Goal: Task Accomplishment & Management: Manage account settings

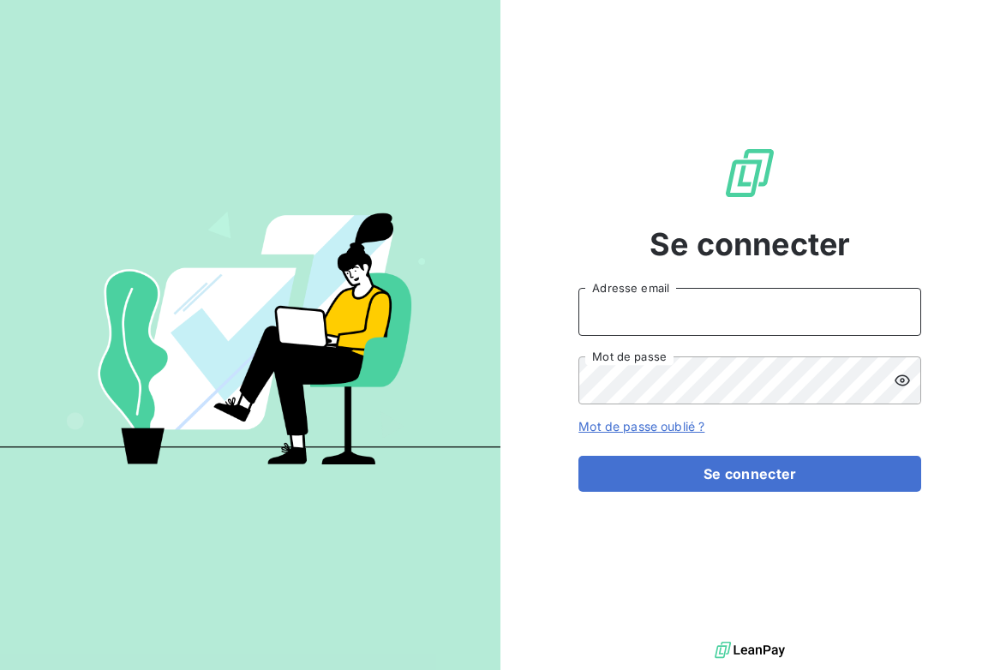
click at [648, 308] on input "Adresse email" at bounding box center [749, 312] width 343 height 48
type input "[EMAIL_ADDRESS][DOMAIN_NAME]"
click at [578, 456] on button "Se connecter" at bounding box center [749, 474] width 343 height 36
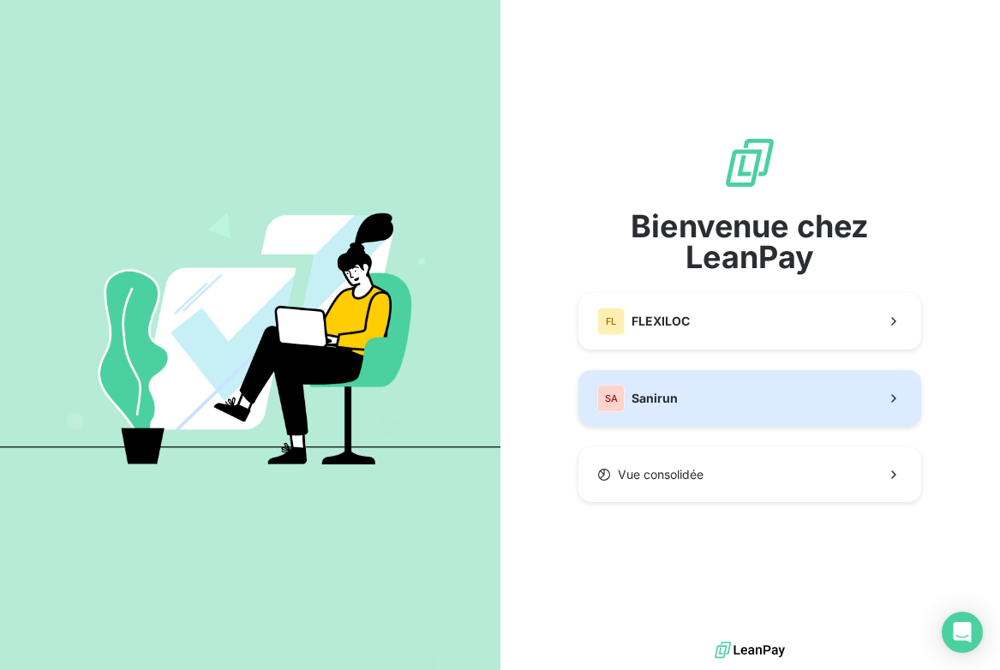
click at [666, 403] on span "Sanirun" at bounding box center [655, 398] width 46 height 17
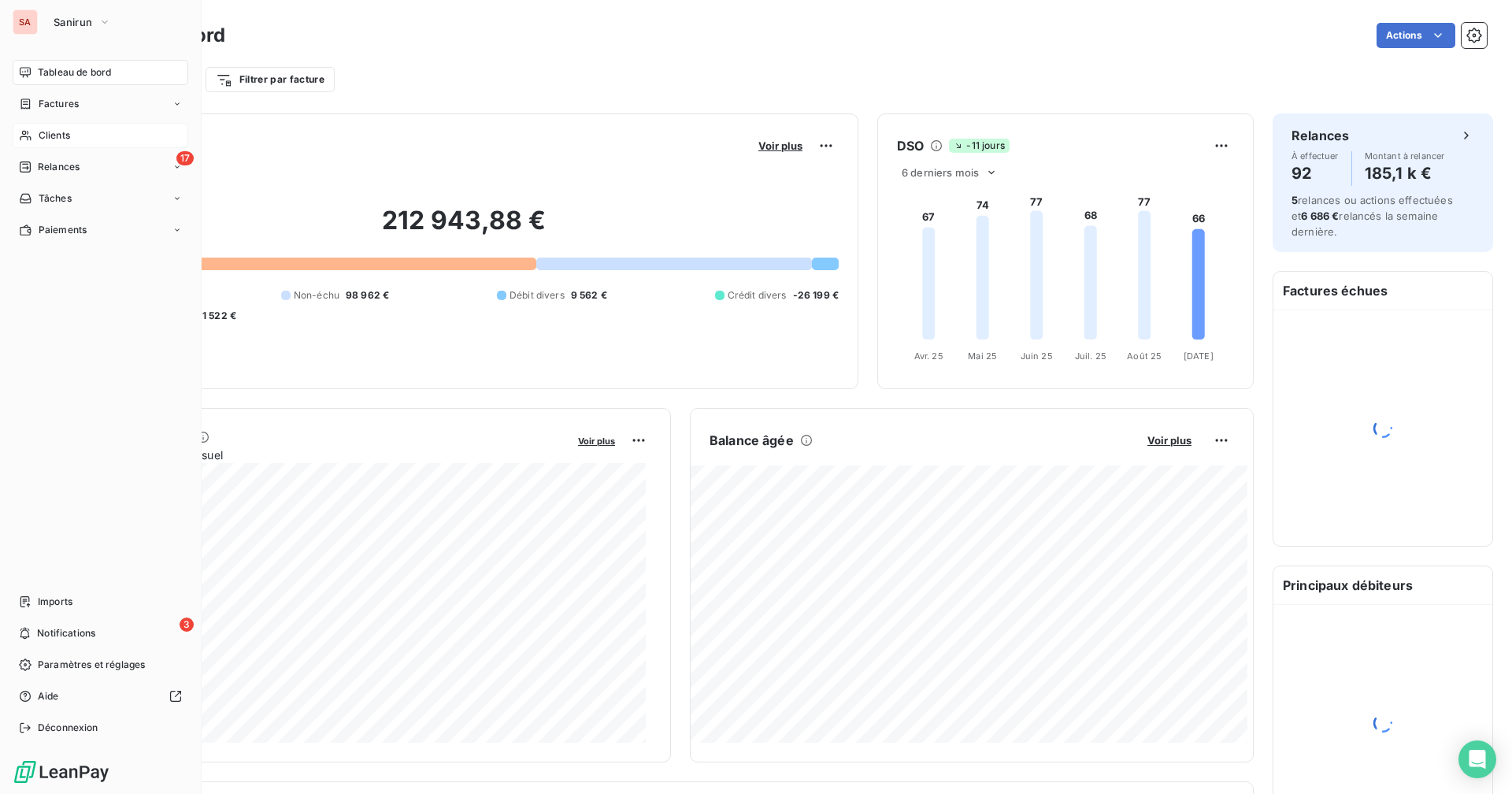
click at [47, 140] on span "Clients" at bounding box center [54, 135] width 31 height 14
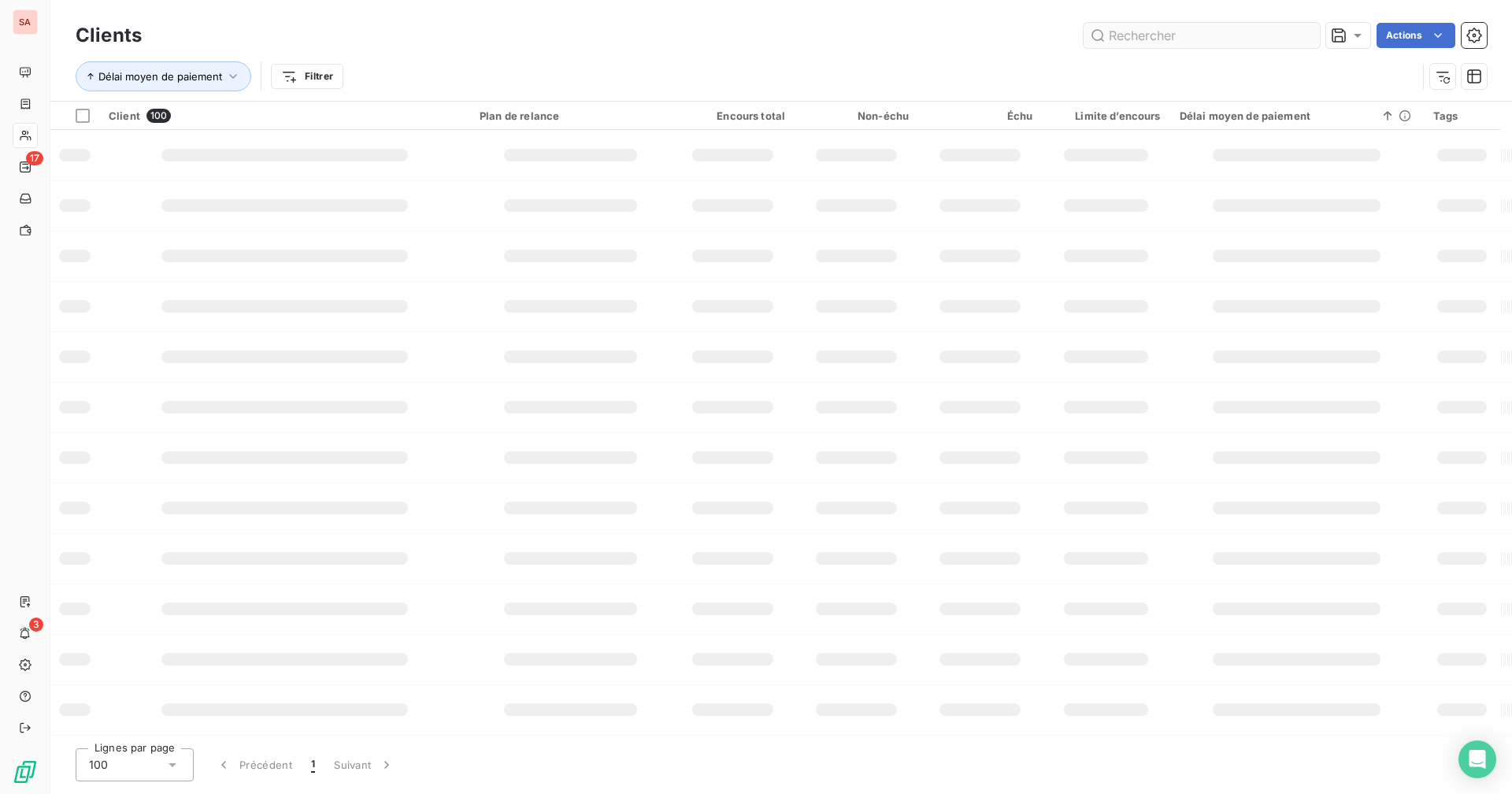
click at [918, 39] on input "text" at bounding box center [1201, 35] width 236 height 25
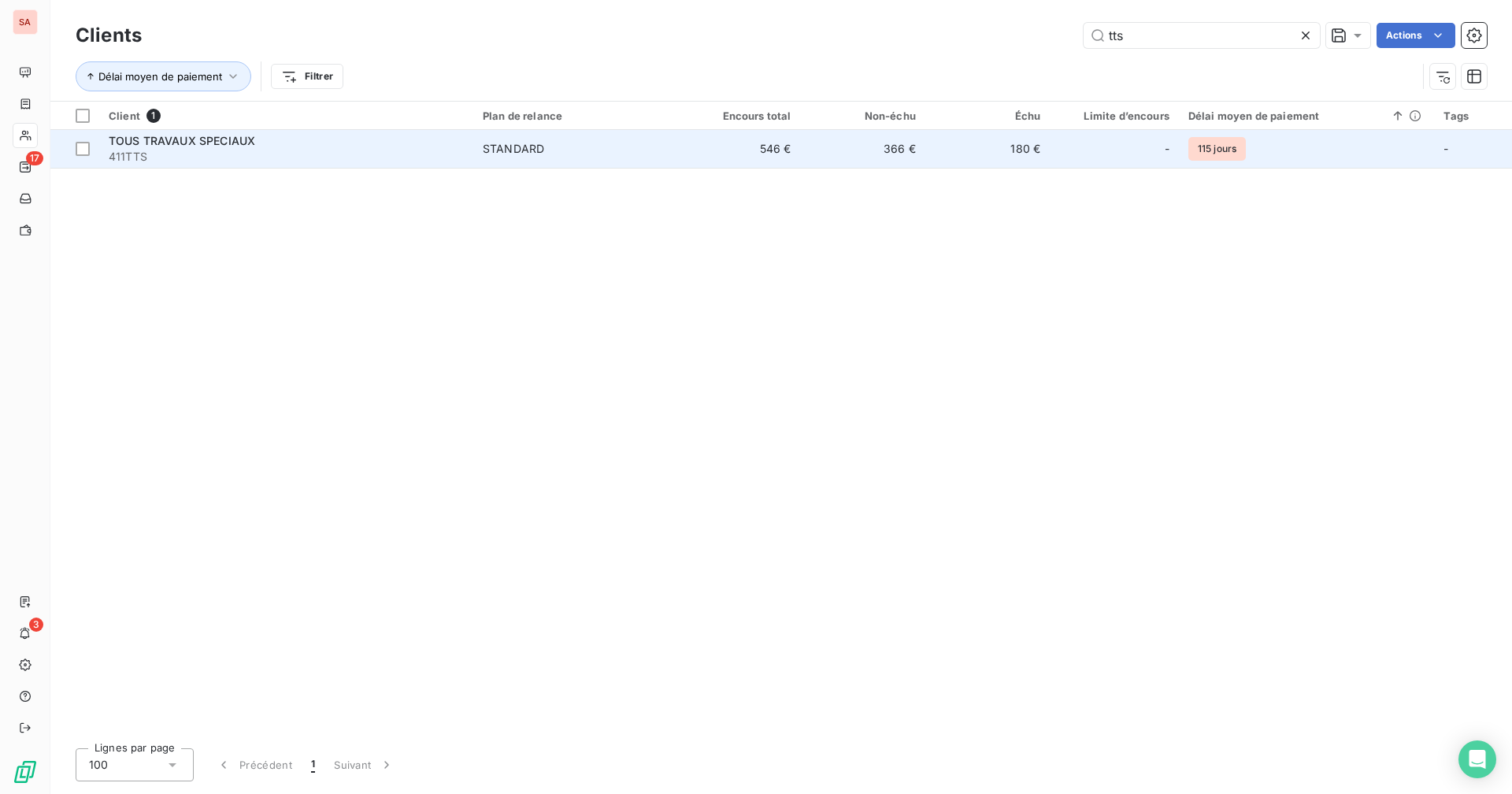
type input "tts"
click at [820, 148] on td "366 €" at bounding box center [862, 148] width 124 height 38
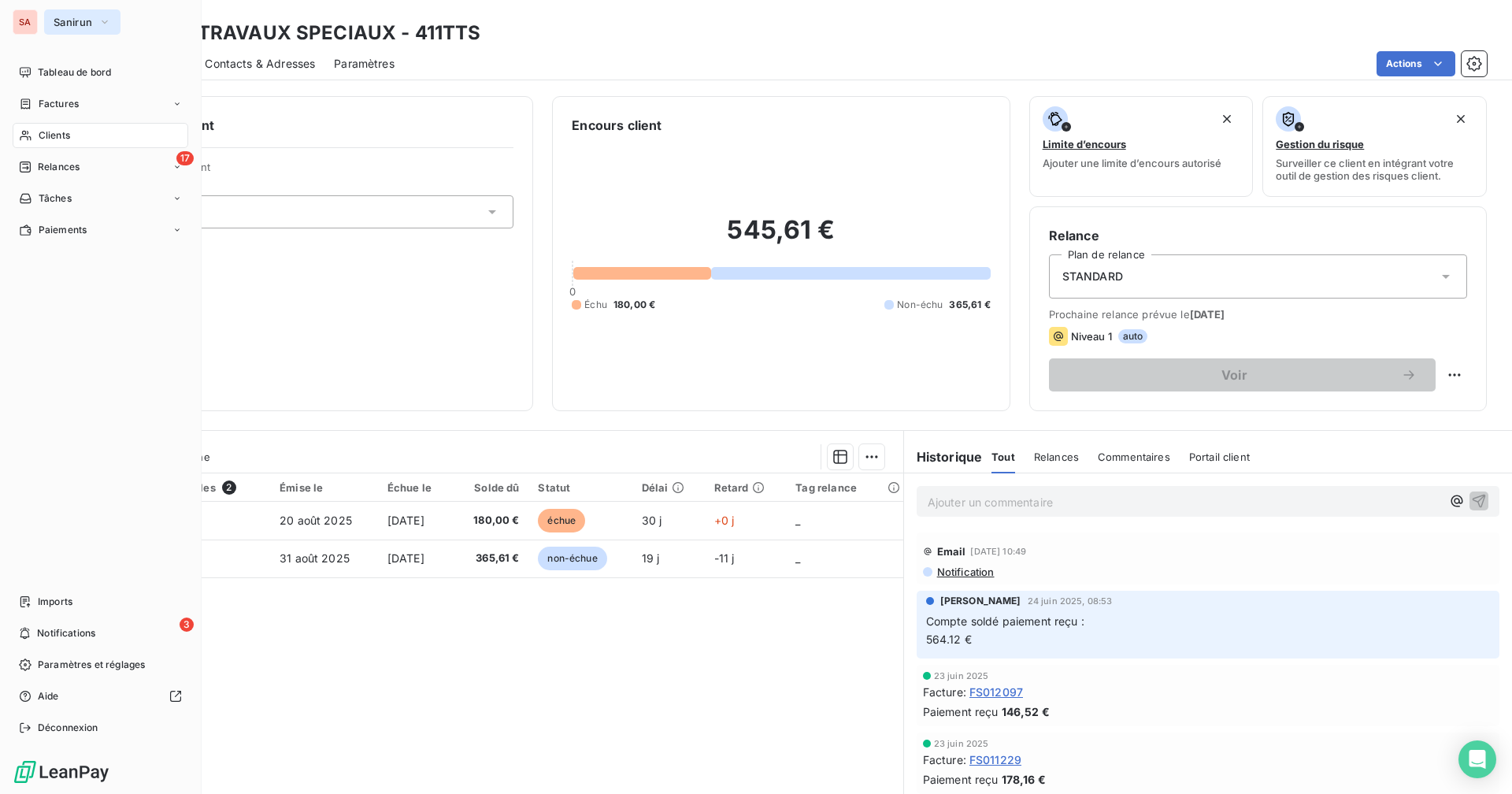
click at [75, 24] on span "Sanirun" at bounding box center [73, 22] width 39 height 13
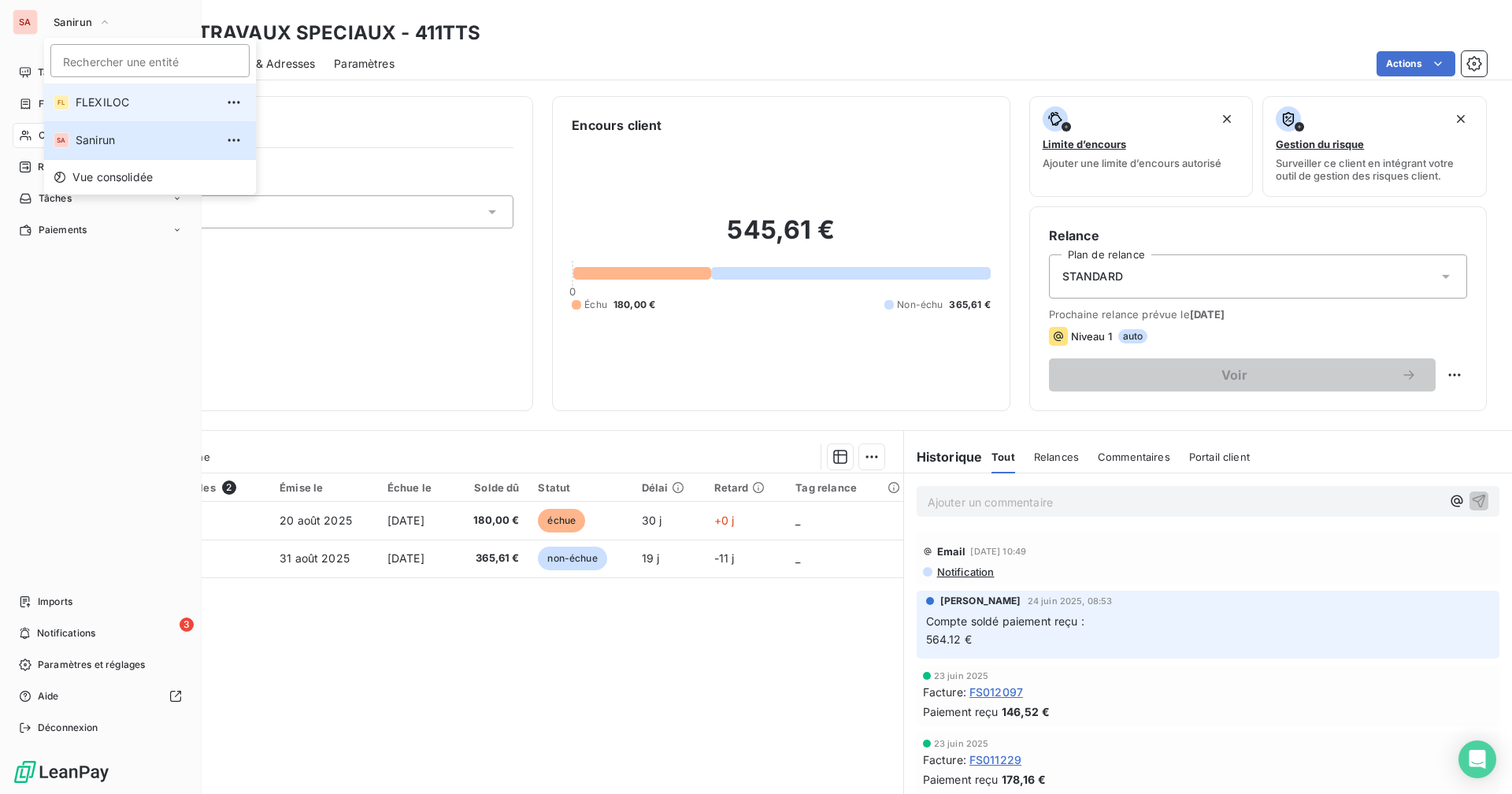
click at [94, 92] on li "FL FLEXILOC" at bounding box center [150, 102] width 212 height 38
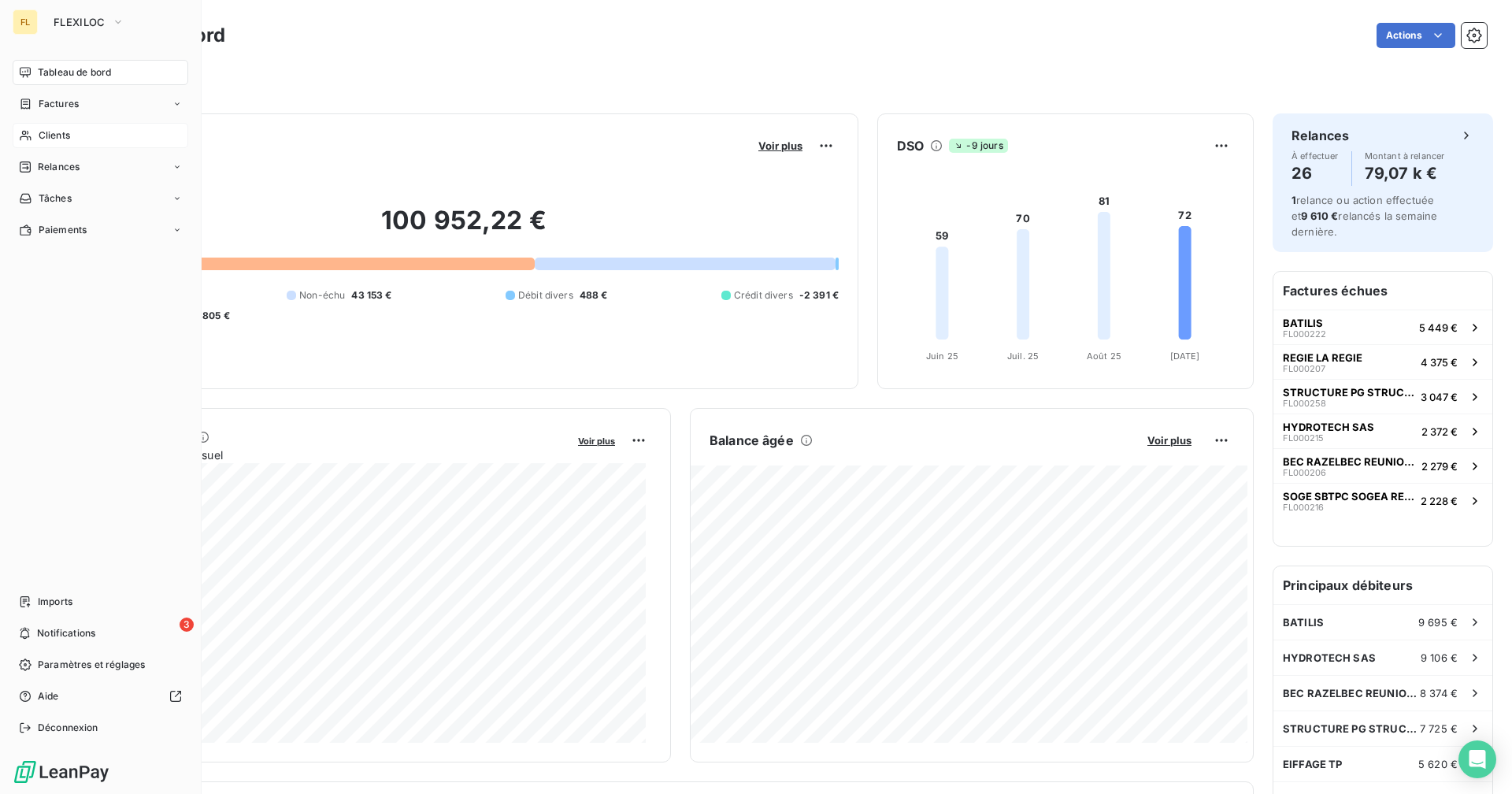
click at [80, 140] on div "Clients" at bounding box center [100, 135] width 176 height 25
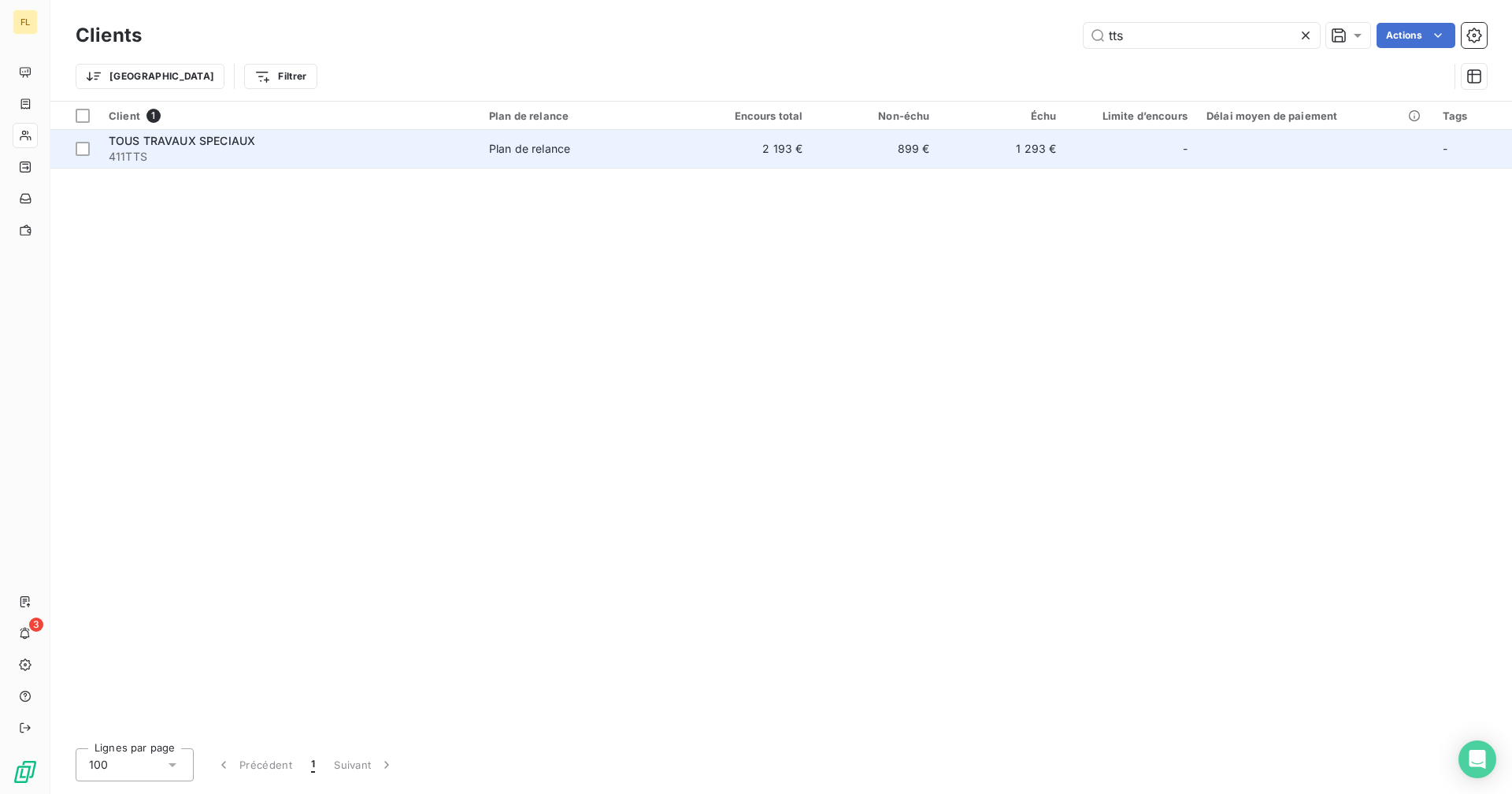
click at [833, 153] on td "899 €" at bounding box center [875, 148] width 127 height 38
